Goal: Task Accomplishment & Management: Use online tool/utility

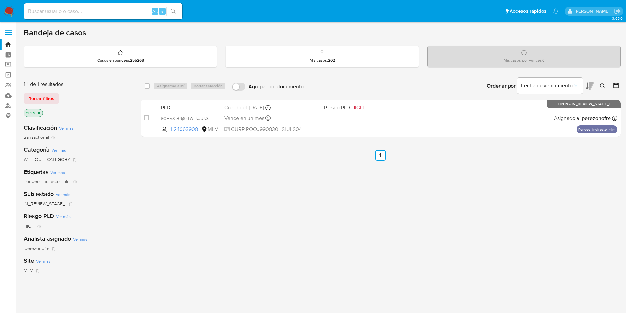
click at [283, 231] on div "select-all-cases-checkbox Asignarme a mí Borrar selección Agrupar por documento…" at bounding box center [381, 224] width 480 height 299
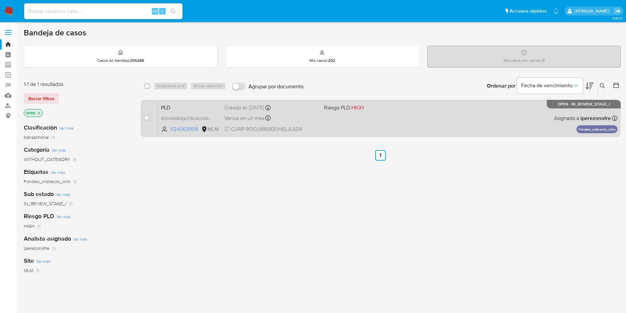
click at [314, 118] on div "Vence en un mes Vence el 11/11/2025 02:08:41" at bounding box center [271, 118] width 94 height 9
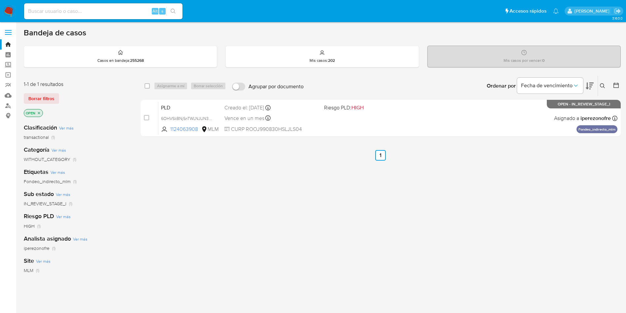
click at [603, 85] on icon at bounding box center [602, 85] width 5 height 5
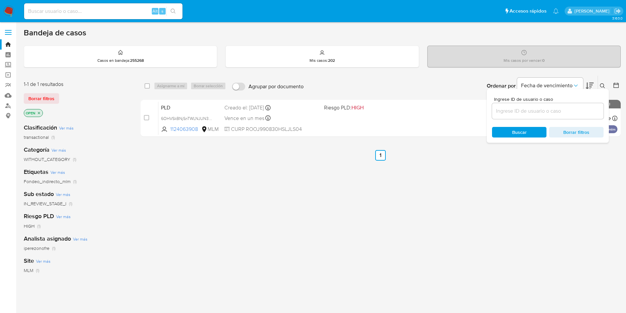
click at [511, 111] on input at bounding box center [548, 111] width 112 height 9
type input "53VxiRszOHebzcoZDm19TpaW"
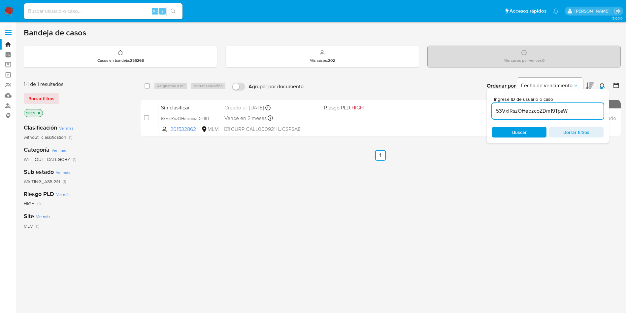
click at [523, 136] on span "Buscar" at bounding box center [519, 132] width 15 height 11
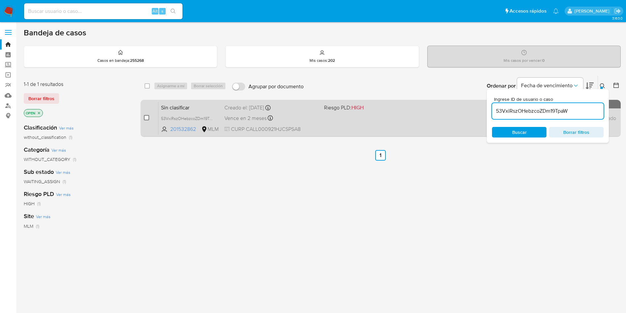
click at [147, 116] on input "checkbox" at bounding box center [146, 117] width 5 height 5
checkbox input "true"
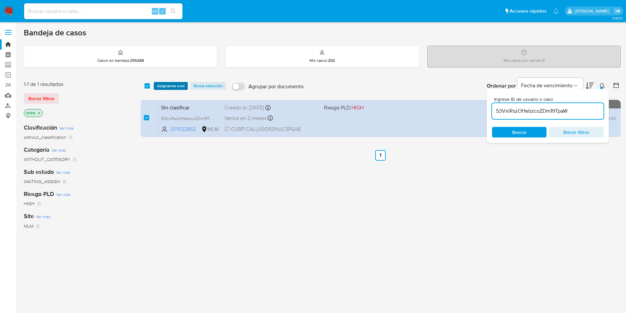
click at [173, 83] on span "Asignarme a mí" at bounding box center [170, 86] width 27 height 7
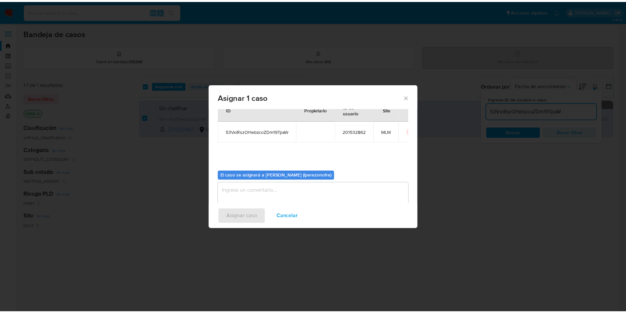
scroll to position [34, 0]
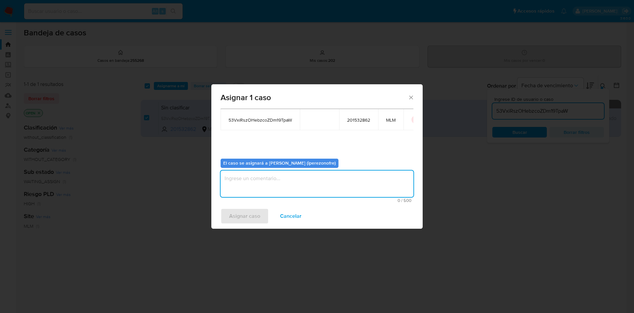
click at [299, 177] on textarea "assign-modal" at bounding box center [316, 183] width 193 height 26
type textarea "IPO"
click at [251, 213] on span "Asignar caso" at bounding box center [244, 216] width 31 height 15
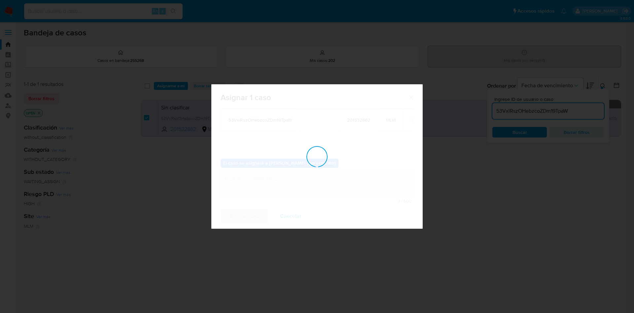
checkbox input "false"
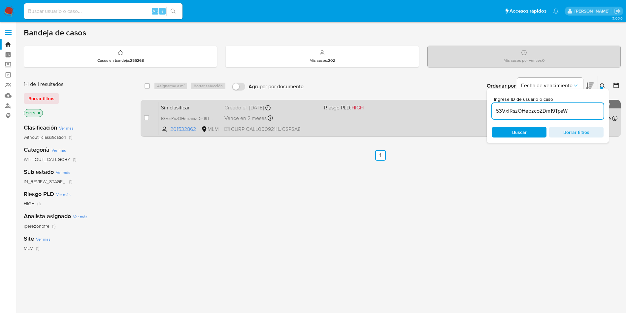
click at [313, 113] on div "Sin clasificar 53VxiRszOHebzcoZDm19TpaW 201532862 MLM Riesgo PLD: HIGH Creado e…" at bounding box center [387, 117] width 459 height 33
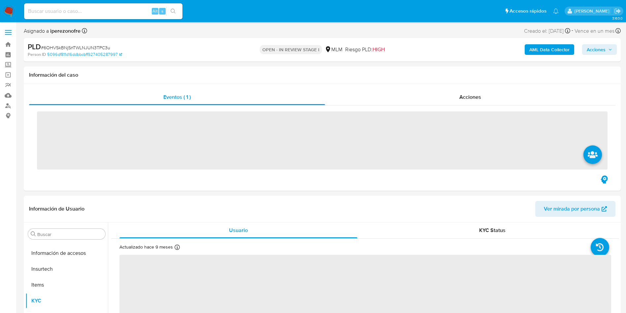
scroll to position [326, 0]
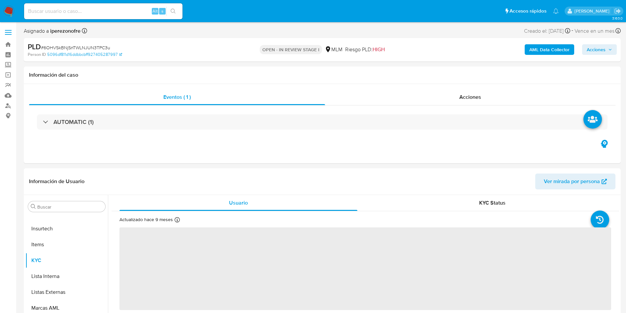
select select "10"
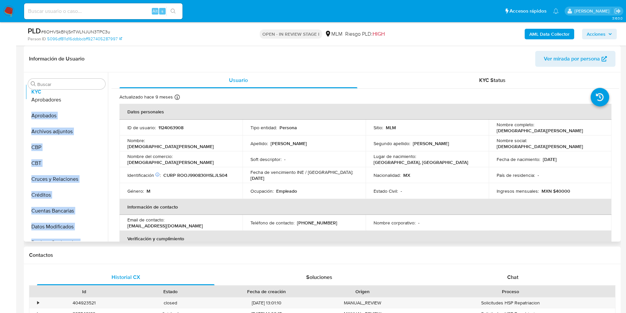
scroll to position [0, 0]
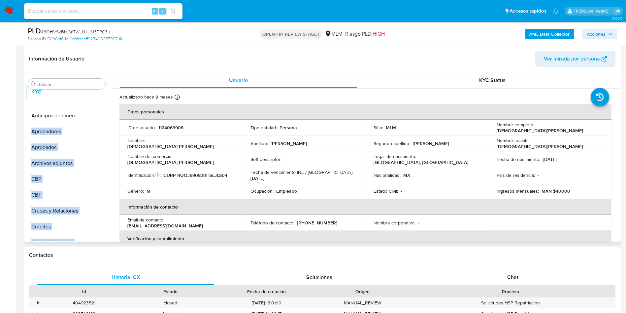
drag, startPoint x: 97, startPoint y: 168, endPoint x: 97, endPoint y: 93, distance: 75.2
click at [97, 93] on ul "Anticipos de dinero Aprobadores Aprobados Archivos adjuntos CBP CBT Cruces y Re…" at bounding box center [66, 166] width 83 height 149
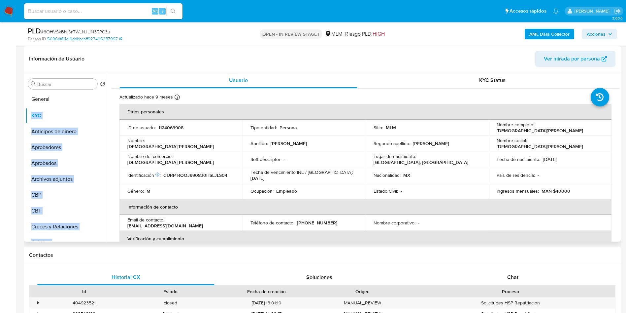
click at [91, 97] on ul "KYC Anticipos de dinero Aprobadores Aprobados Archivos adjuntos CBP CBT Cruces …" at bounding box center [66, 166] width 83 height 149
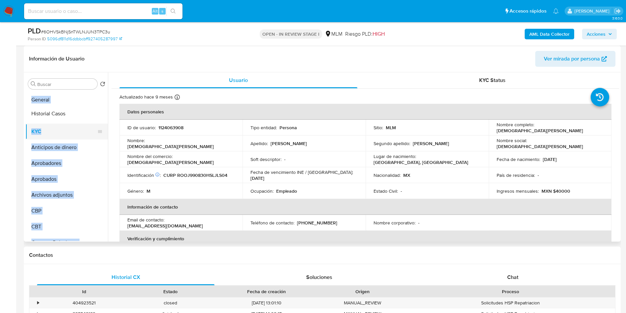
click at [98, 114] on ul "General KYC Anticipos de dinero Aprobadores Aprobados Archivos adjuntos CBP CBT…" at bounding box center [66, 166] width 83 height 149
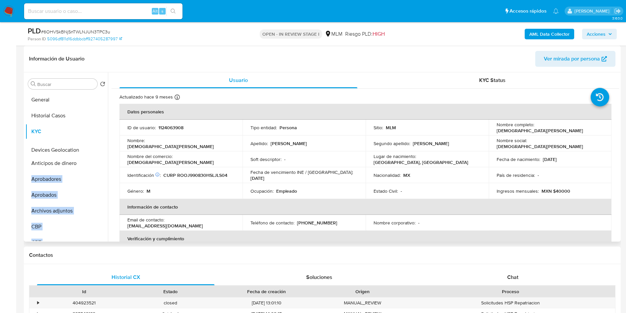
drag, startPoint x: 97, startPoint y: 156, endPoint x: 81, endPoint y: 149, distance: 17.4
click at [81, 149] on ul "General Historial Casos KYC Anticipos de dinero Aprobadores Aprobados Archivos …" at bounding box center [66, 166] width 83 height 149
click at [62, 163] on button "Anticipos de dinero" at bounding box center [63, 163] width 77 height 16
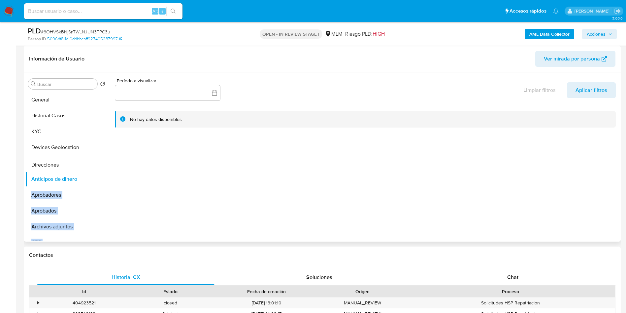
drag, startPoint x: 98, startPoint y: 174, endPoint x: 97, endPoint y: 166, distance: 8.3
click at [97, 166] on ul "General Historial Casos KYC Devices Geolocation Anticipos de dinero Aprobadores…" at bounding box center [66, 166] width 83 height 149
drag, startPoint x: 99, startPoint y: 170, endPoint x: 96, endPoint y: 194, distance: 23.6
click at [96, 194] on ul "General Historial Casos KYC Devices Geolocation Direcciones Anticipos de dinero…" at bounding box center [66, 166] width 83 height 149
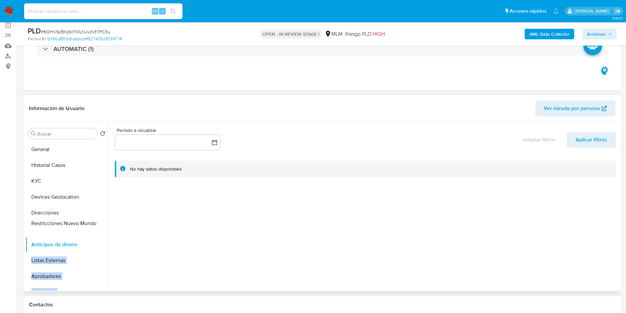
drag, startPoint x: 97, startPoint y: 268, endPoint x: 108, endPoint y: 224, distance: 44.5
click at [108, 224] on ul "General Historial Casos KYC Devices Geolocation Direcciones Anticipos de dinero…" at bounding box center [66, 215] width 83 height 149
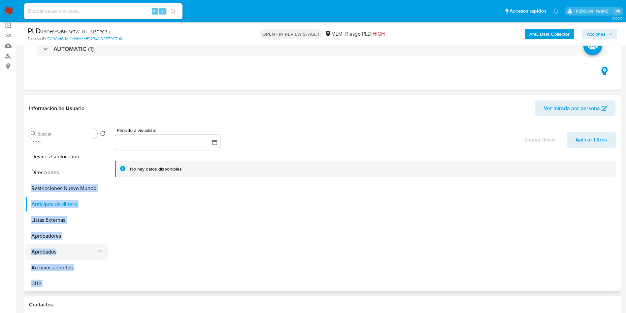
scroll to position [50, 0]
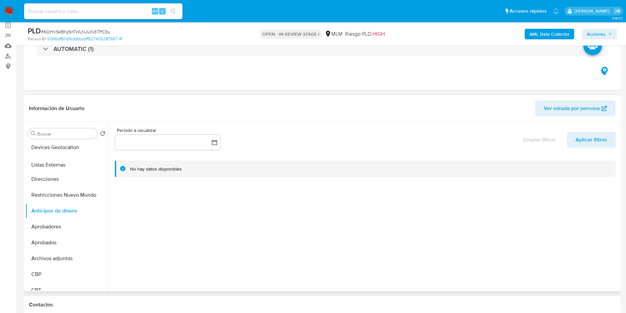
click at [83, 163] on ul "General Historial Casos KYC Devices Geolocation Direcciones Restricciones Nuevo…" at bounding box center [66, 215] width 83 height 149
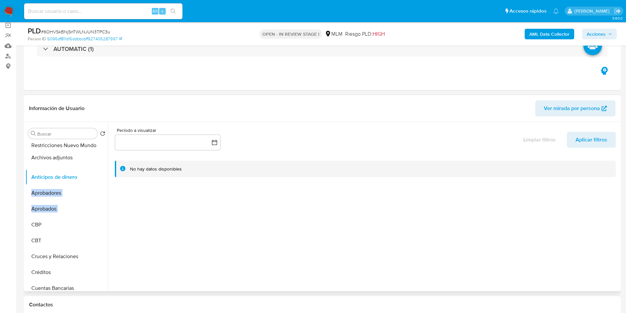
drag, startPoint x: 96, startPoint y: 210, endPoint x: 96, endPoint y: 158, distance: 51.5
click at [96, 158] on ul "General Historial Casos KYC Devices Geolocation Listas Externas Direcciones Res…" at bounding box center [66, 215] width 83 height 149
click at [62, 161] on button "Archivos adjuntos" at bounding box center [63, 161] width 77 height 16
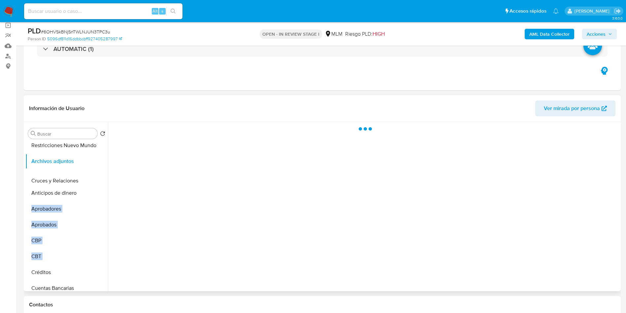
drag, startPoint x: 96, startPoint y: 258, endPoint x: 96, endPoint y: 183, distance: 75.2
click at [96, 183] on ul "General Historial Casos KYC Devices Geolocation Listas Externas Direcciones Res…" at bounding box center [66, 215] width 83 height 149
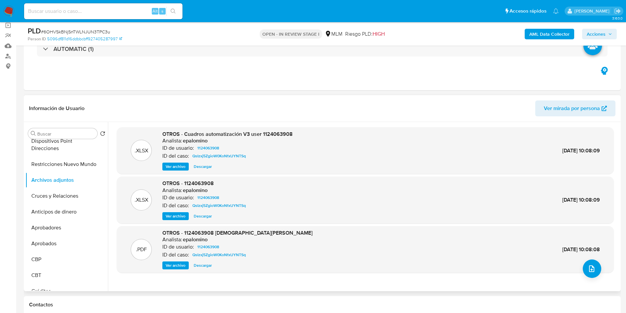
scroll to position [0, 0]
drag, startPoint x: 97, startPoint y: 220, endPoint x: 96, endPoint y: 276, distance: 55.8
click at [96, 276] on ul "General Historial Casos KYC Devices Geolocation Listas Externas Direcciones Res…" at bounding box center [66, 215] width 83 height 149
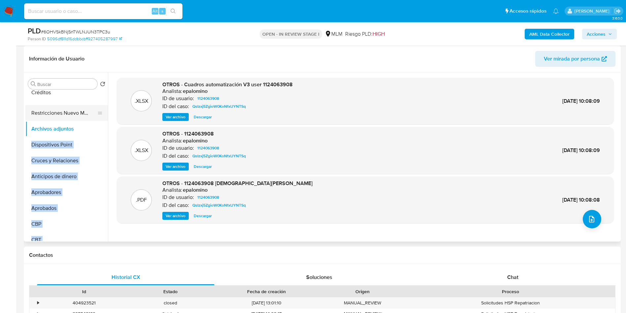
scroll to position [95, 0]
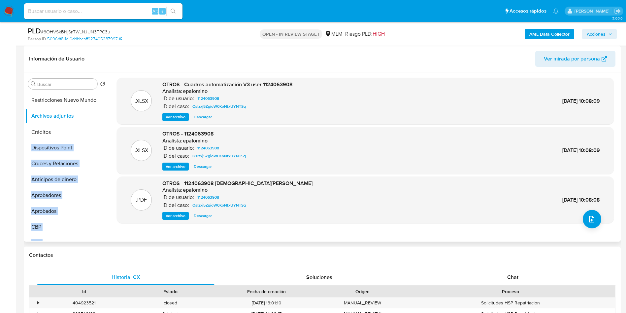
click at [90, 133] on ul "General Historial Casos KYC Devices Geolocation Listas Externas Direcciones Res…" at bounding box center [66, 166] width 83 height 149
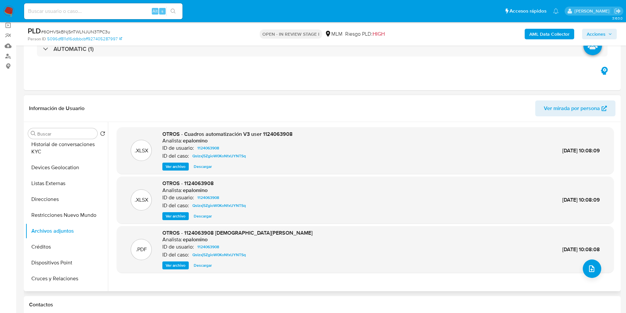
scroll to position [41, 0]
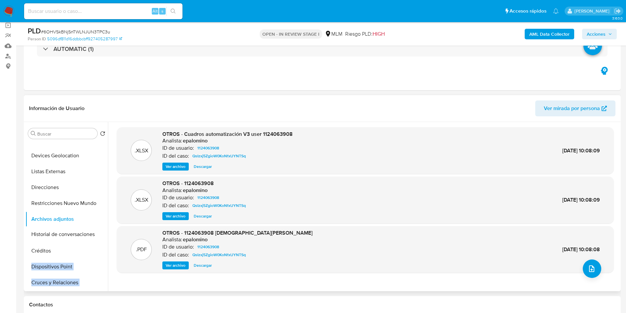
drag, startPoint x: 99, startPoint y: 255, endPoint x: 92, endPoint y: 234, distance: 21.4
click at [92, 234] on ul "General Historial Casos KYC Devices Geolocation Listas Externas Direcciones Res…" at bounding box center [66, 215] width 83 height 149
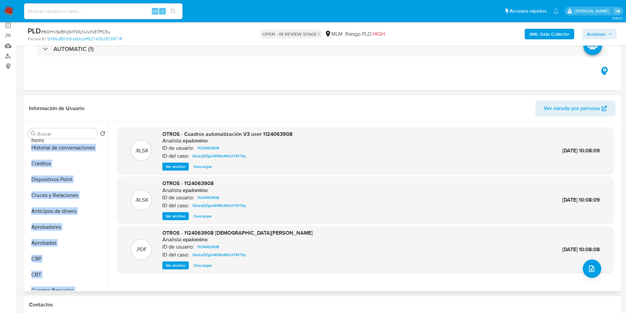
scroll to position [69, 0]
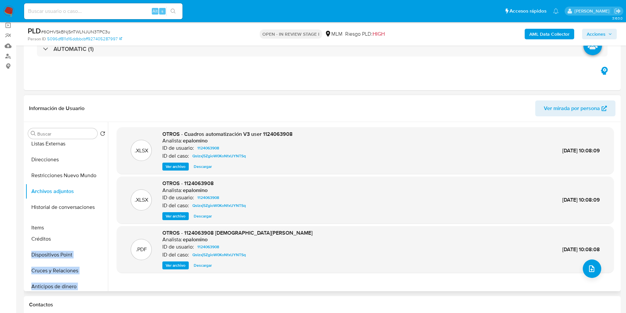
drag, startPoint x: 99, startPoint y: 218, endPoint x: 104, endPoint y: 227, distance: 10.2
click at [104, 227] on ul "General Historial Casos KYC Devices Geolocation Listas Externas Direcciones Res…" at bounding box center [66, 215] width 83 height 149
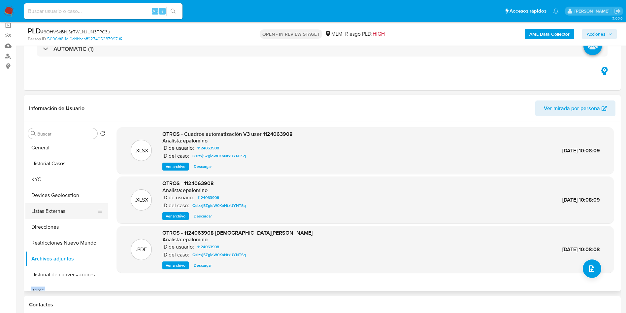
scroll to position [0, 0]
click at [62, 165] on button "Historial Casos" at bounding box center [63, 165] width 77 height 16
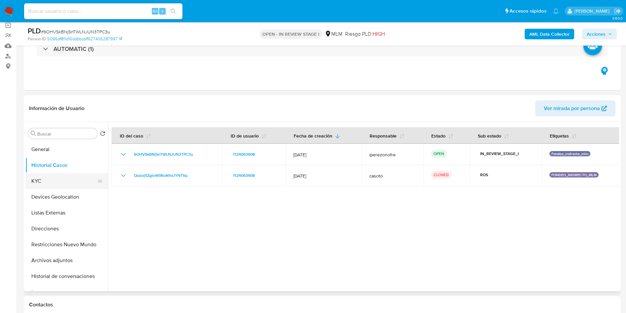
click at [68, 181] on button "KYC" at bounding box center [63, 181] width 77 height 16
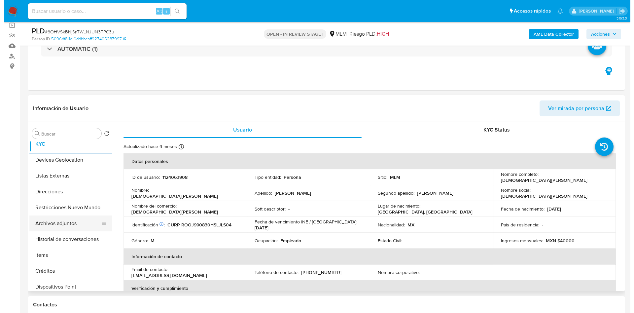
scroll to position [50, 0]
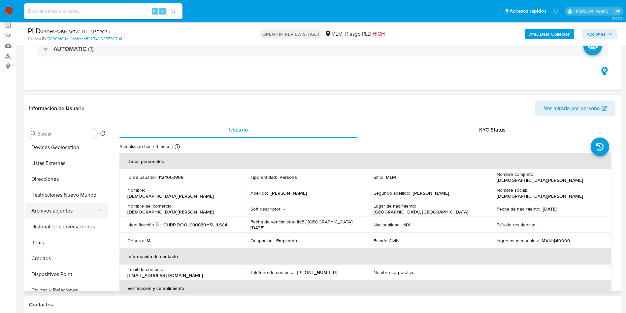
click at [57, 216] on button "Archivos adjuntos" at bounding box center [63, 211] width 77 height 16
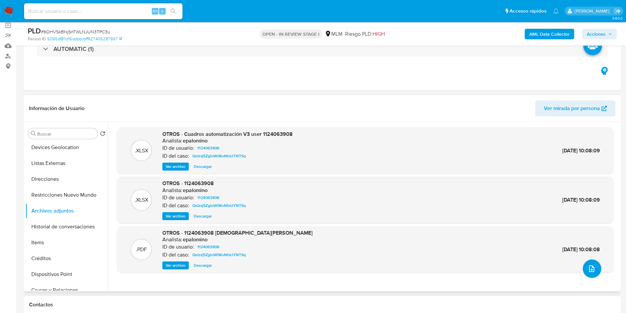
click at [592, 269] on icon "upload-file" at bounding box center [592, 268] width 8 height 8
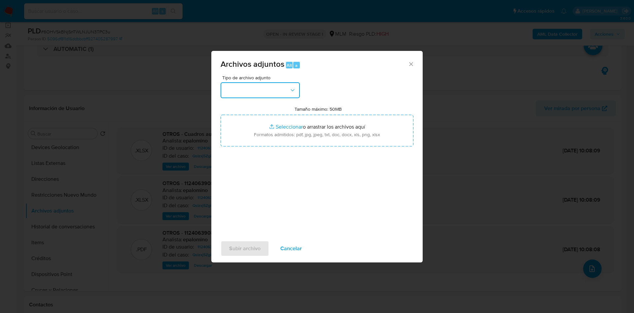
click at [272, 89] on button "button" at bounding box center [259, 90] width 79 height 16
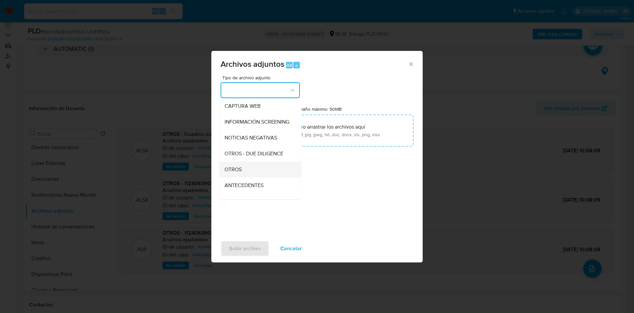
click at [241, 173] on span "OTROS" at bounding box center [232, 169] width 17 height 7
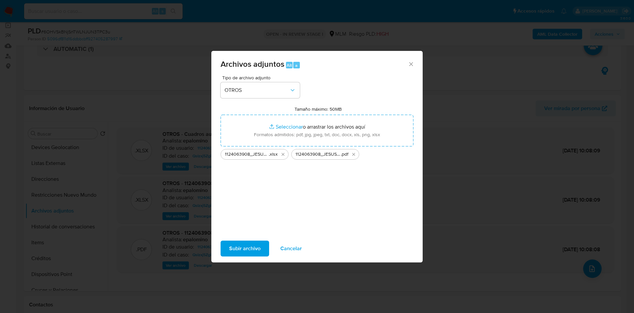
click at [257, 248] on span "Subir archivo" at bounding box center [244, 248] width 31 height 15
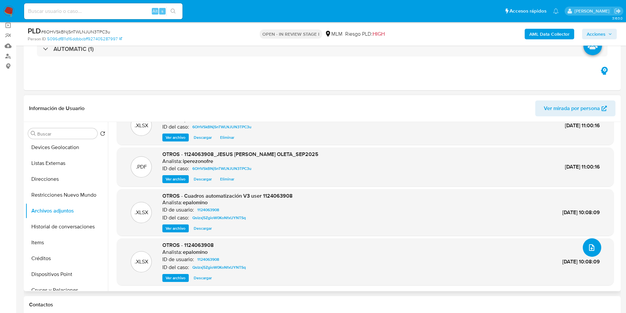
scroll to position [0, 0]
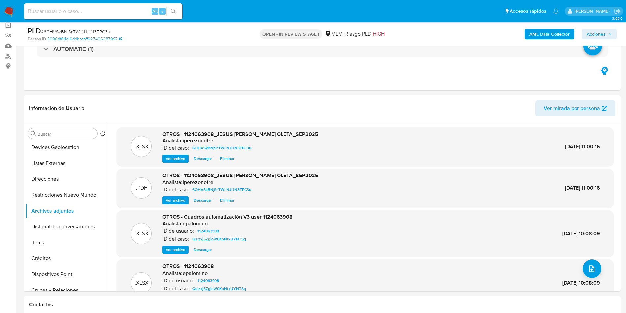
click at [612, 33] on icon "button" at bounding box center [610, 34] width 4 height 4
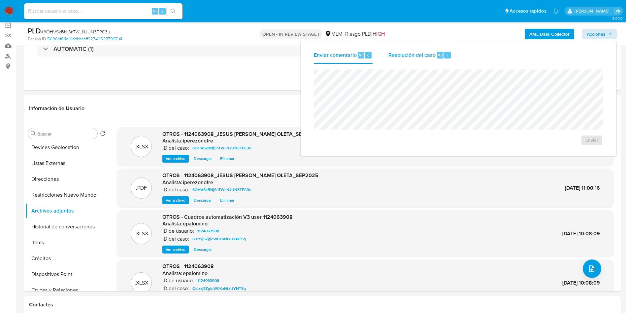
click at [409, 52] on span "Resolución del caso" at bounding box center [411, 55] width 47 height 8
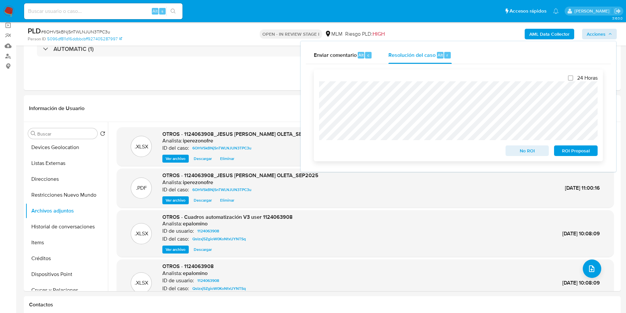
click at [586, 152] on span "ROI Proposal" at bounding box center [576, 150] width 34 height 9
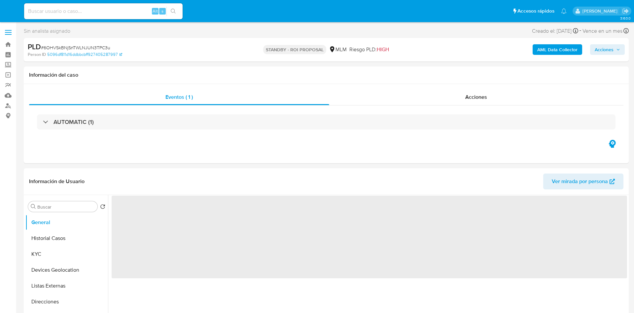
select select "10"
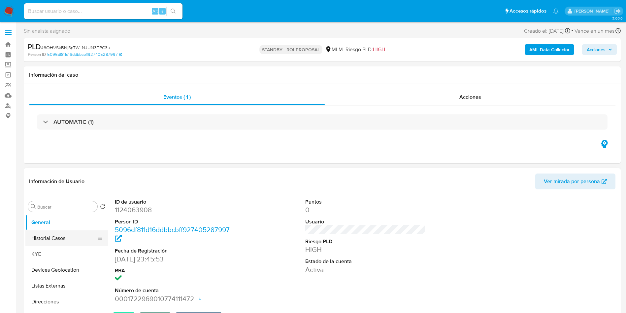
click at [58, 237] on button "Historial Casos" at bounding box center [63, 238] width 77 height 16
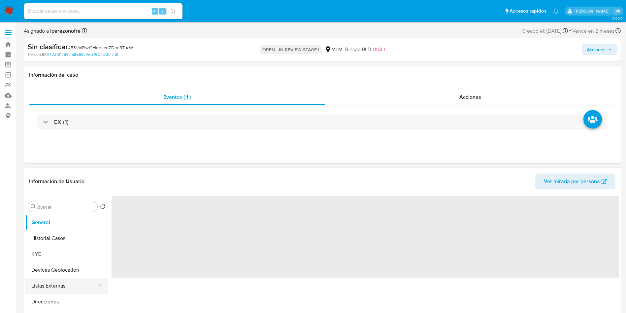
select select "10"
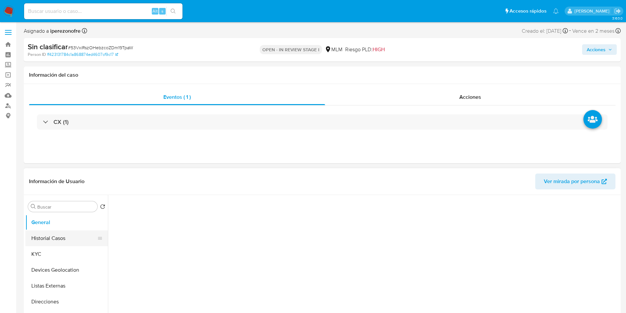
click at [61, 240] on button "Historial Casos" at bounding box center [63, 238] width 77 height 16
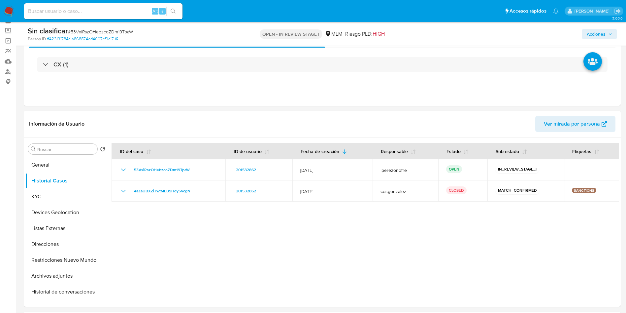
scroll to position [50, 0]
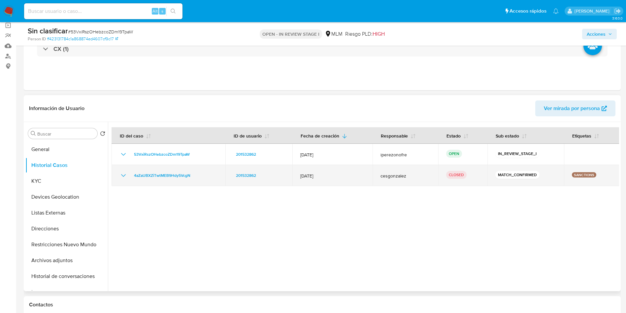
click at [122, 175] on icon "Mostrar/Ocultar" at bounding box center [123, 175] width 8 height 8
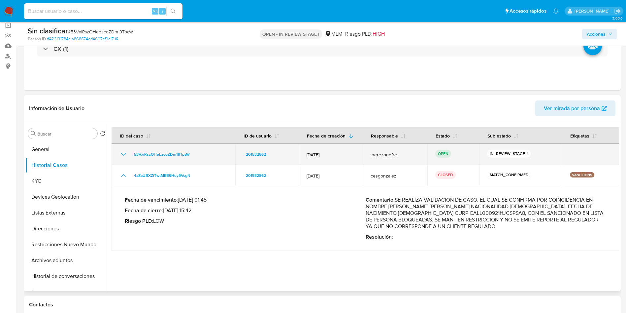
click at [125, 153] on icon "Mostrar/Ocultar" at bounding box center [123, 154] width 5 height 3
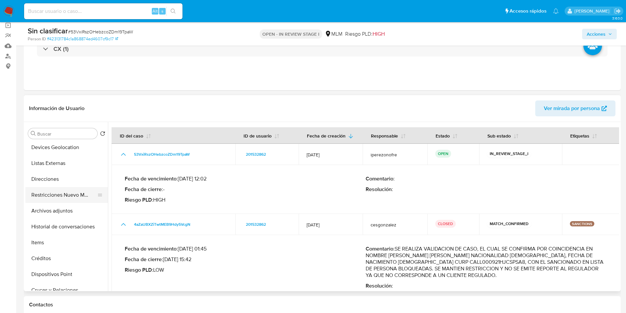
click at [76, 191] on button "Restricciones Nuevo Mundo" at bounding box center [63, 195] width 77 height 16
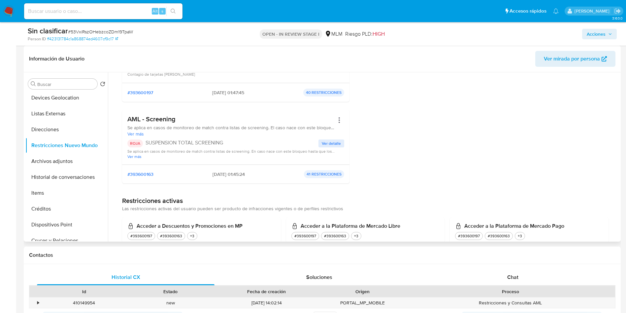
scroll to position [347, 0]
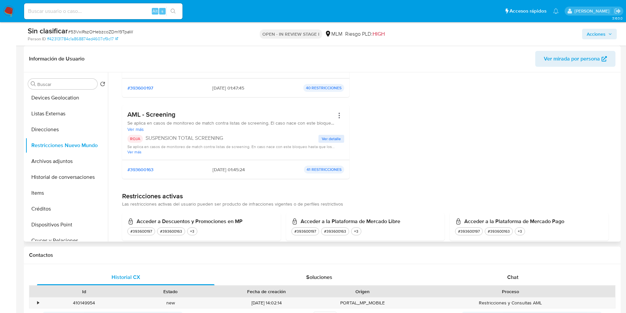
click at [334, 139] on span "Ver detalle" at bounding box center [331, 138] width 19 height 7
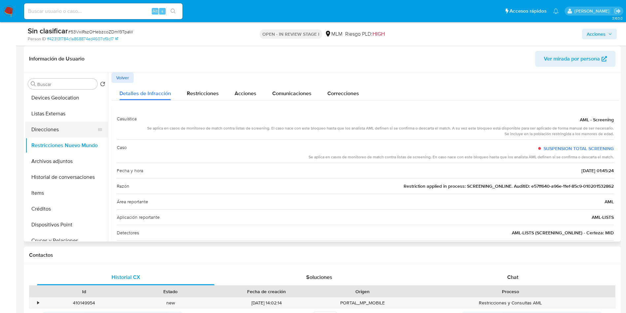
scroll to position [0, 0]
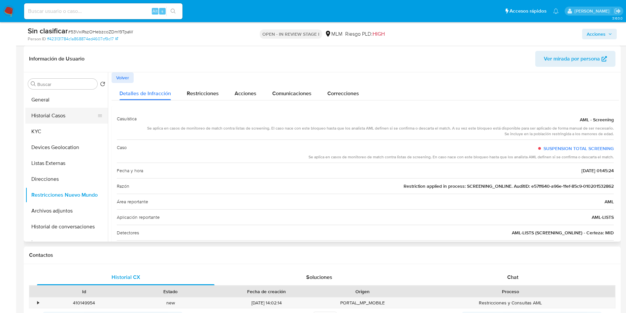
click at [55, 114] on button "Historial Casos" at bounding box center [63, 116] width 77 height 16
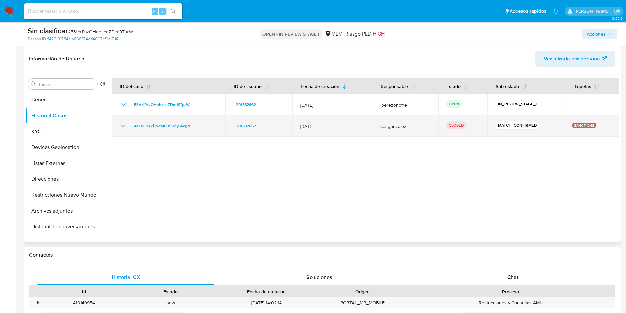
click at [124, 125] on icon "Mostrar/Ocultar" at bounding box center [123, 126] width 8 height 8
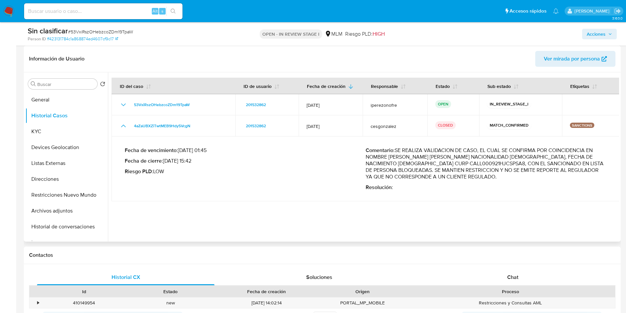
click at [528, 162] on p "Comentario : SE REALIZA VALIDACION DE CASO, EL CUAL SE CONFIRMA POR COINCIDENCI…" at bounding box center [486, 163] width 241 height 33
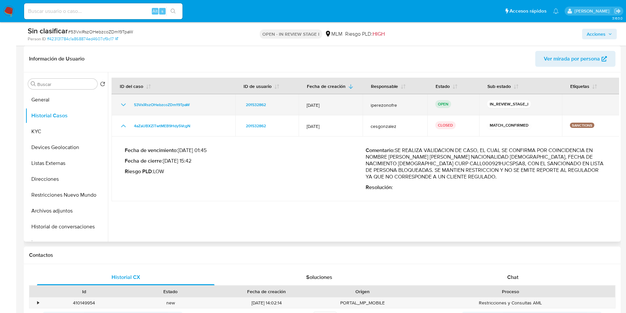
click at [122, 101] on icon "Mostrar/Ocultar" at bounding box center [123, 105] width 8 height 8
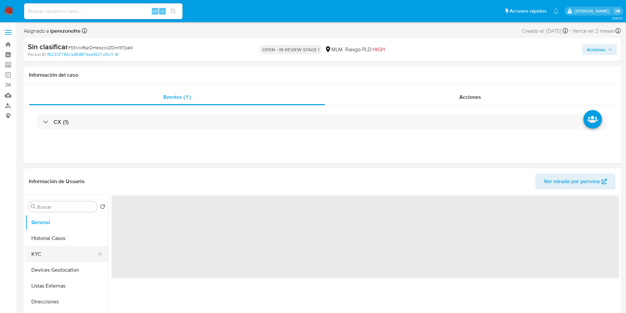
select select "10"
click at [48, 240] on button "Historial Casos" at bounding box center [63, 238] width 77 height 16
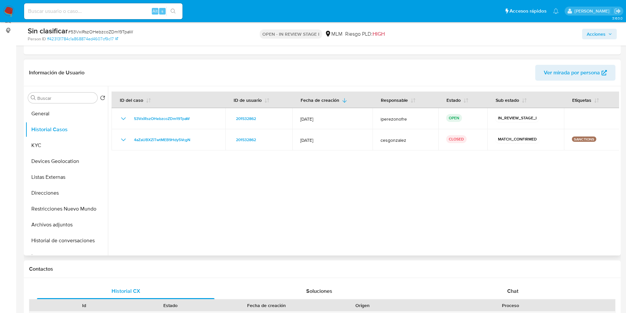
scroll to position [149, 0]
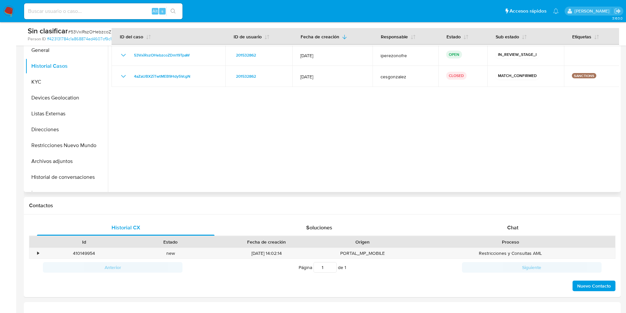
click at [592, 125] on div at bounding box center [363, 107] width 511 height 169
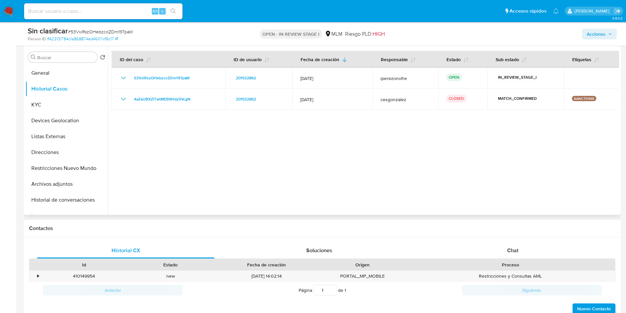
scroll to position [99, 0]
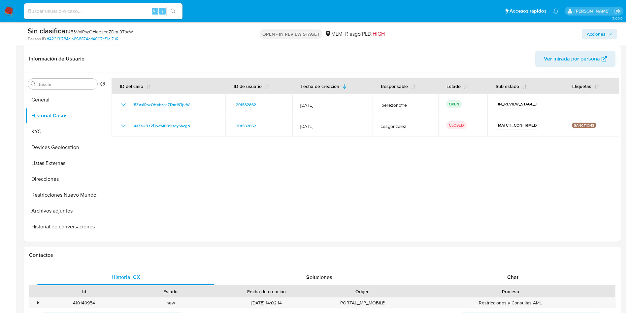
click at [604, 37] on span "Acciones" at bounding box center [596, 34] width 19 height 11
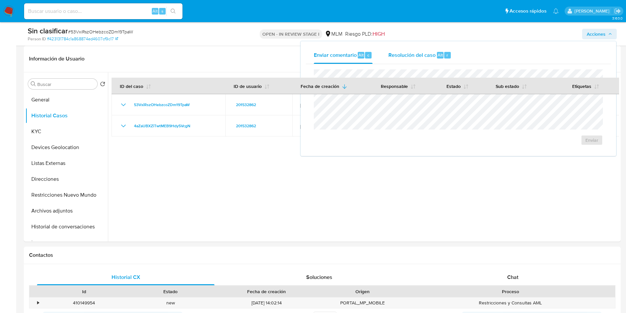
click at [405, 54] on span "Resolución del caso" at bounding box center [411, 55] width 47 height 8
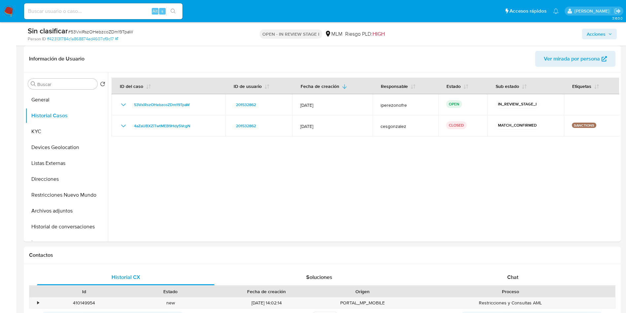
click at [605, 31] on span "Acciones" at bounding box center [596, 34] width 19 height 11
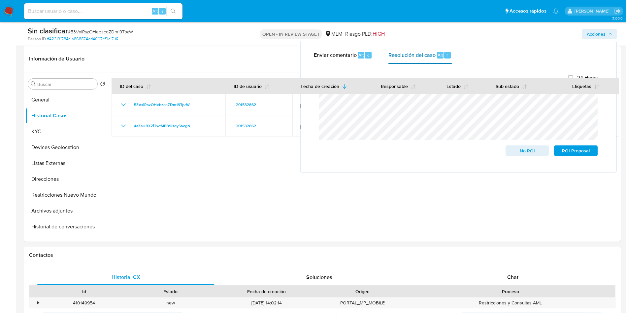
click at [408, 50] on div "Resolución del caso Alt r" at bounding box center [419, 55] width 63 height 17
click at [344, 52] on span "Enviar comentario" at bounding box center [335, 55] width 43 height 8
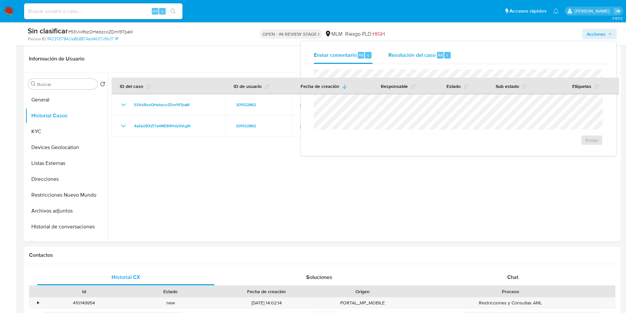
click at [397, 52] on span "Resolución del caso" at bounding box center [411, 55] width 47 height 8
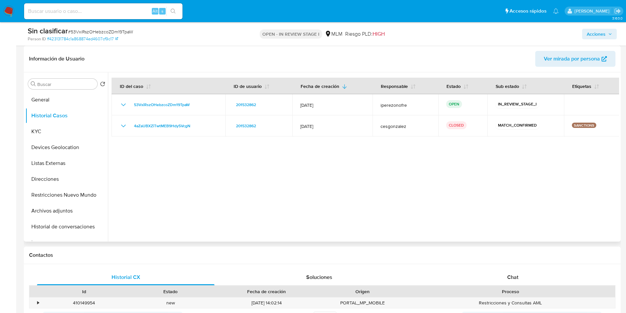
click at [401, 185] on div at bounding box center [363, 156] width 511 height 169
click at [49, 135] on button "KYC" at bounding box center [63, 131] width 77 height 16
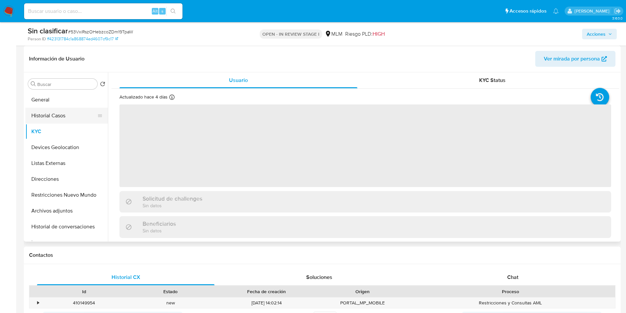
click at [55, 114] on button "Historial Casos" at bounding box center [63, 116] width 77 height 16
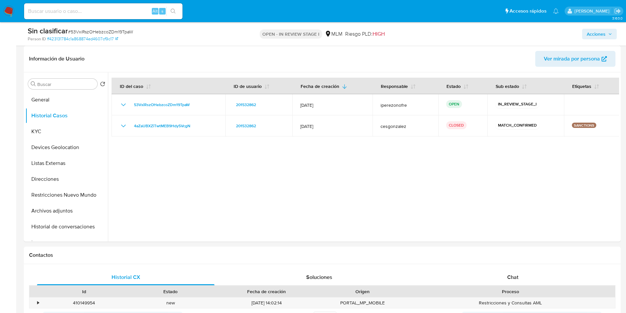
click at [602, 33] on span "Acciones" at bounding box center [596, 34] width 19 height 11
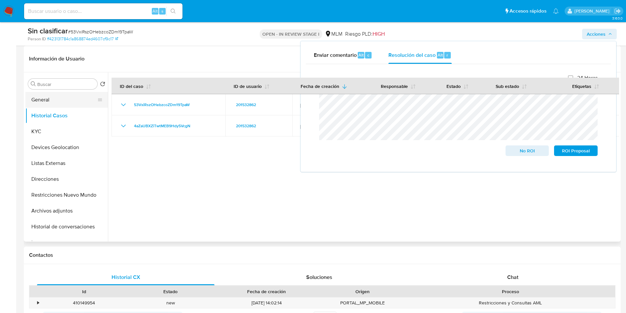
click at [62, 101] on button "General" at bounding box center [63, 100] width 77 height 16
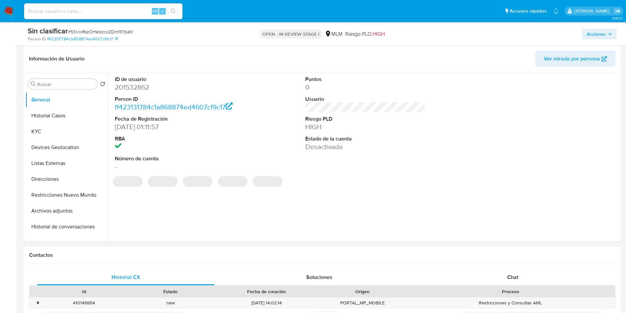
click at [599, 34] on span "Acciones" at bounding box center [596, 34] width 19 height 11
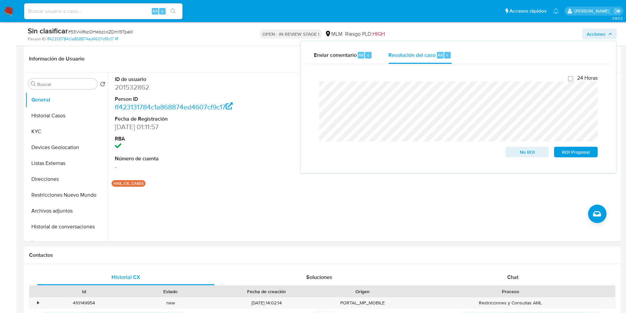
click at [301, 79] on div "Enviar comentario Alt c Resolución del caso Alt r Cierre de caso 24 Horas No RO…" at bounding box center [459, 107] width 316 height 132
click at [522, 152] on span "No ROI" at bounding box center [527, 151] width 34 height 9
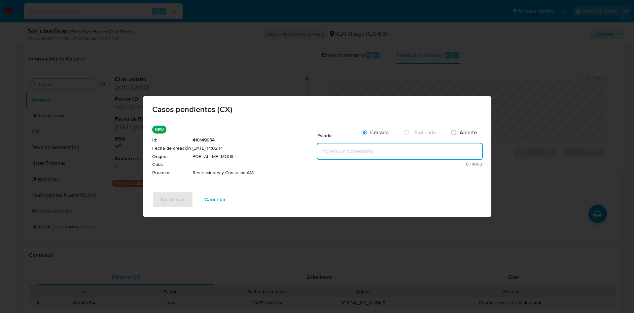
click at [329, 153] on textarea at bounding box center [399, 151] width 165 height 16
paste textarea "Se realiza validación de caso generado por CX en el que se identifica restricci…"
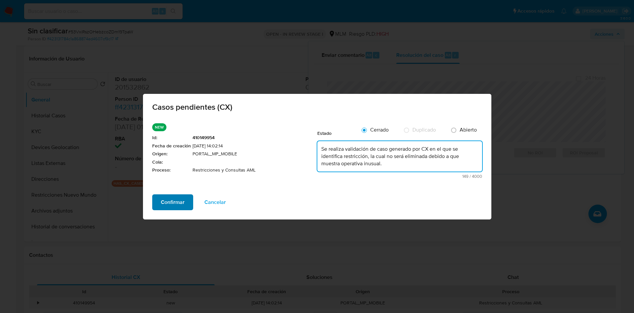
type textarea "Se realiza validación de caso generado por CX en el que se identifica restricci…"
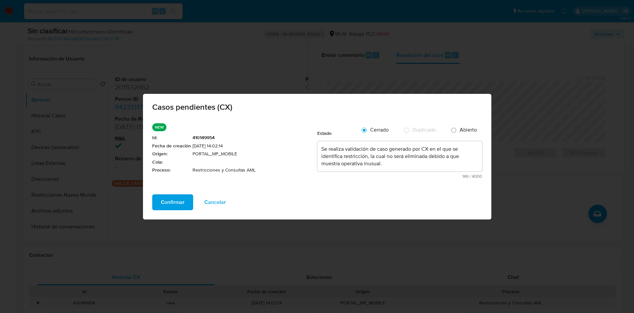
click at [175, 204] on span "Confirmar" at bounding box center [173, 202] width 24 height 15
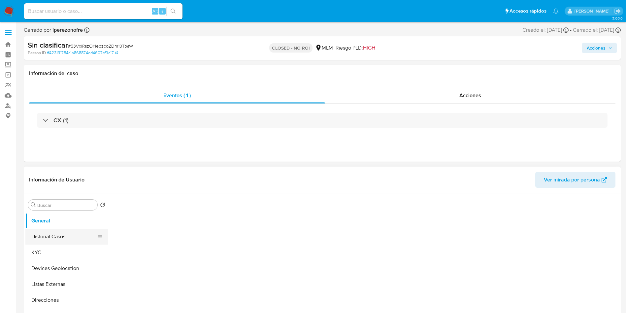
select select "10"
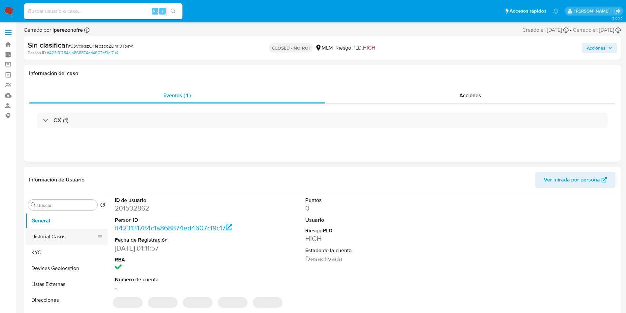
click at [57, 234] on button "Historial Casos" at bounding box center [63, 236] width 77 height 16
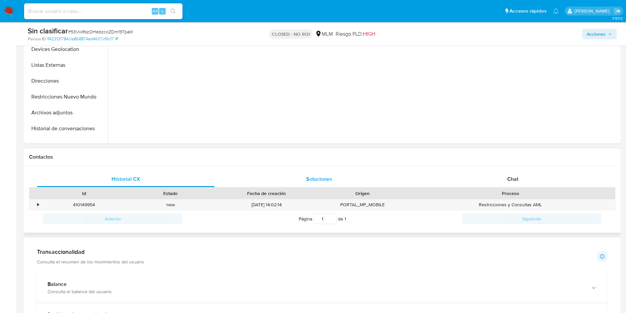
scroll to position [198, 0]
